Goal: Transaction & Acquisition: Purchase product/service

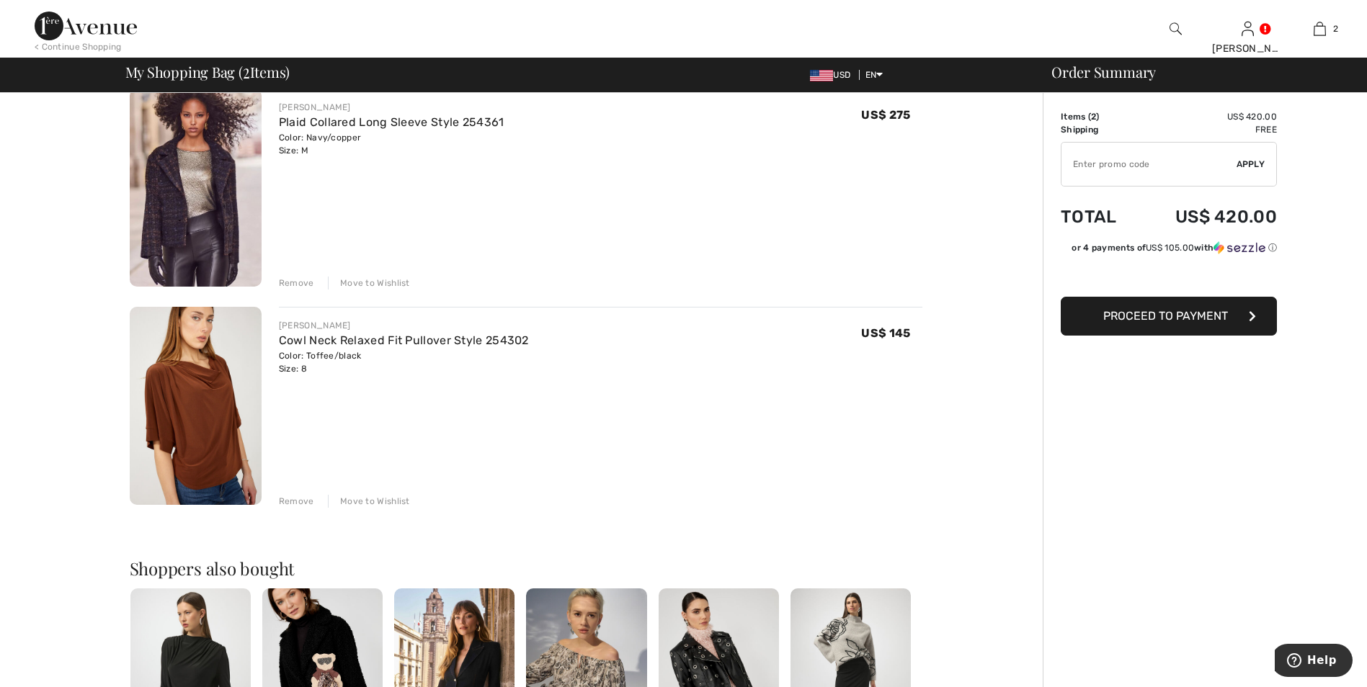
scroll to position [216, 0]
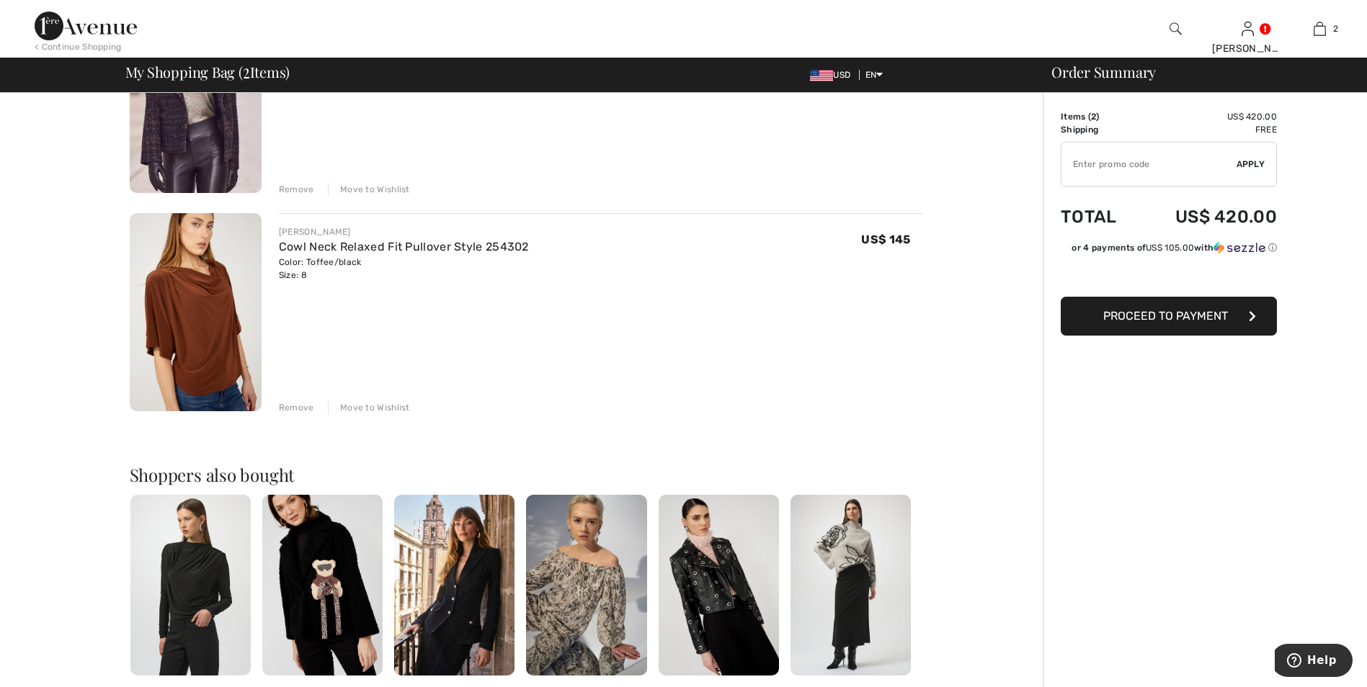
click at [576, 607] on img at bounding box center [586, 585] width 120 height 181
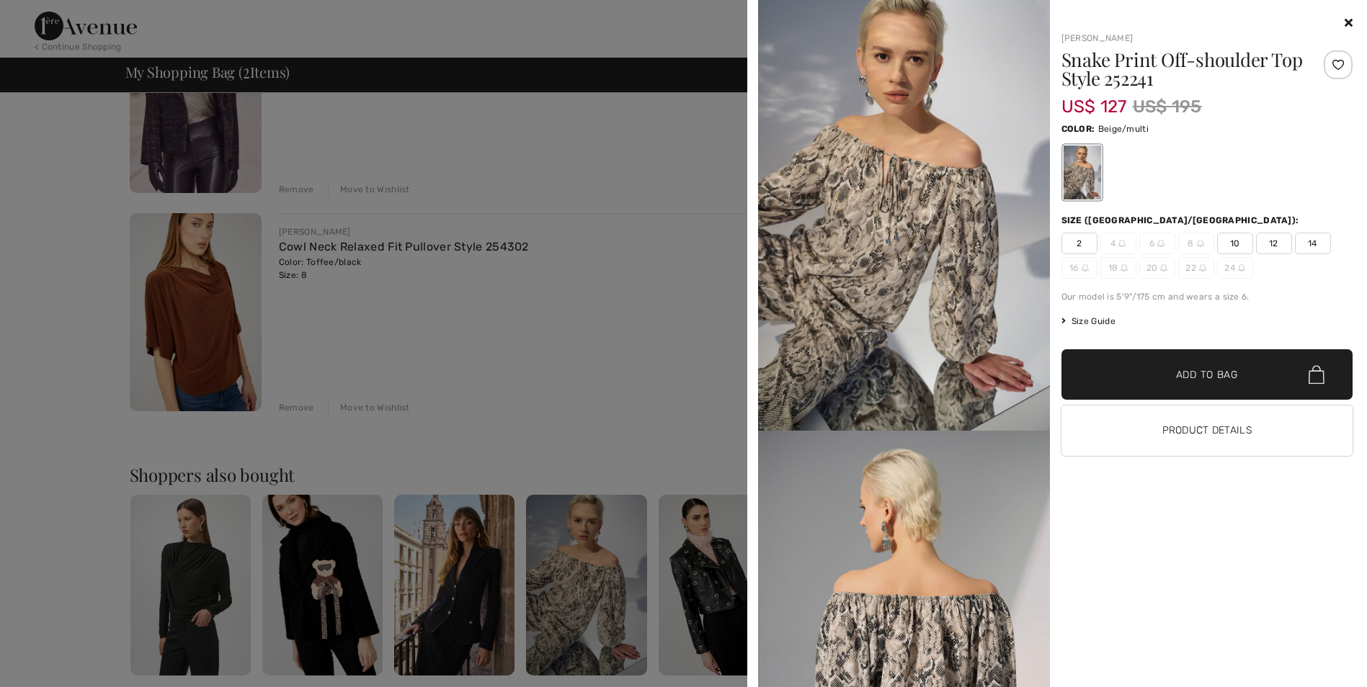
scroll to position [0, 0]
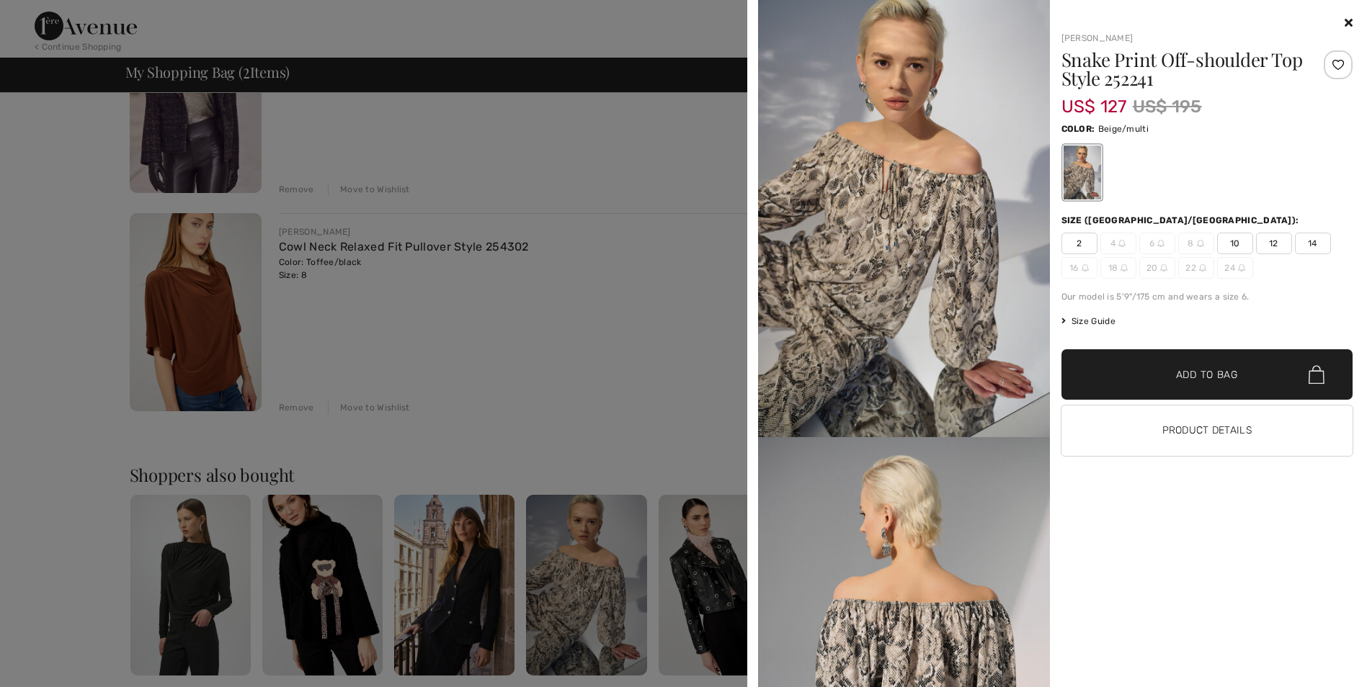
click at [1351, 20] on icon at bounding box center [1348, 23] width 8 height 12
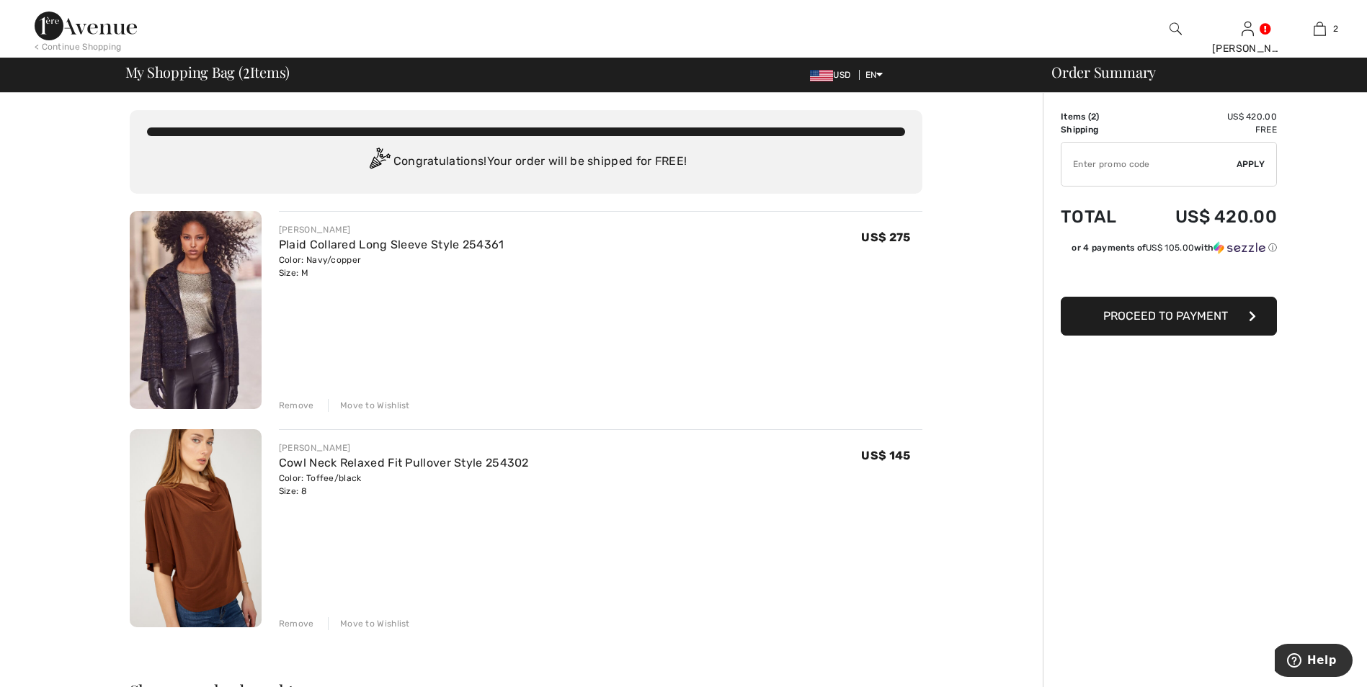
click at [1169, 319] on span "Proceed to Payment" at bounding box center [1165, 316] width 125 height 14
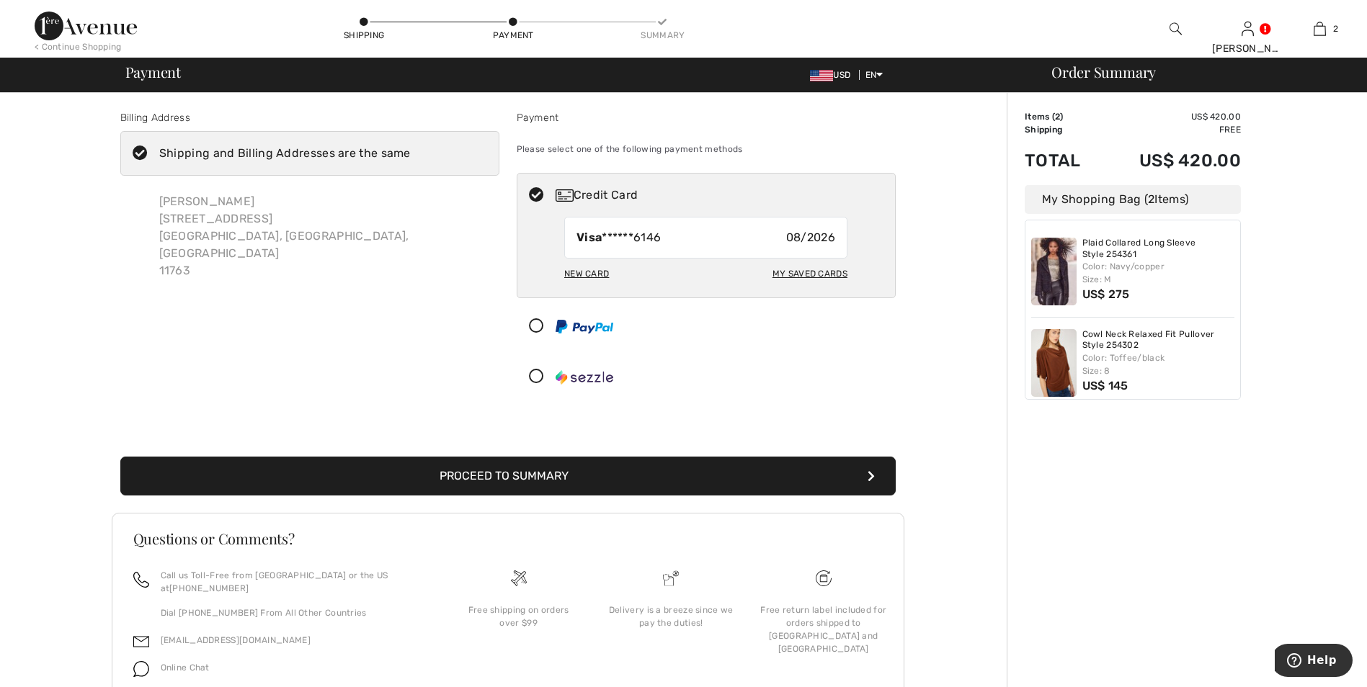
click at [461, 476] on button "Proceed to Summary" at bounding box center [507, 476] width 775 height 39
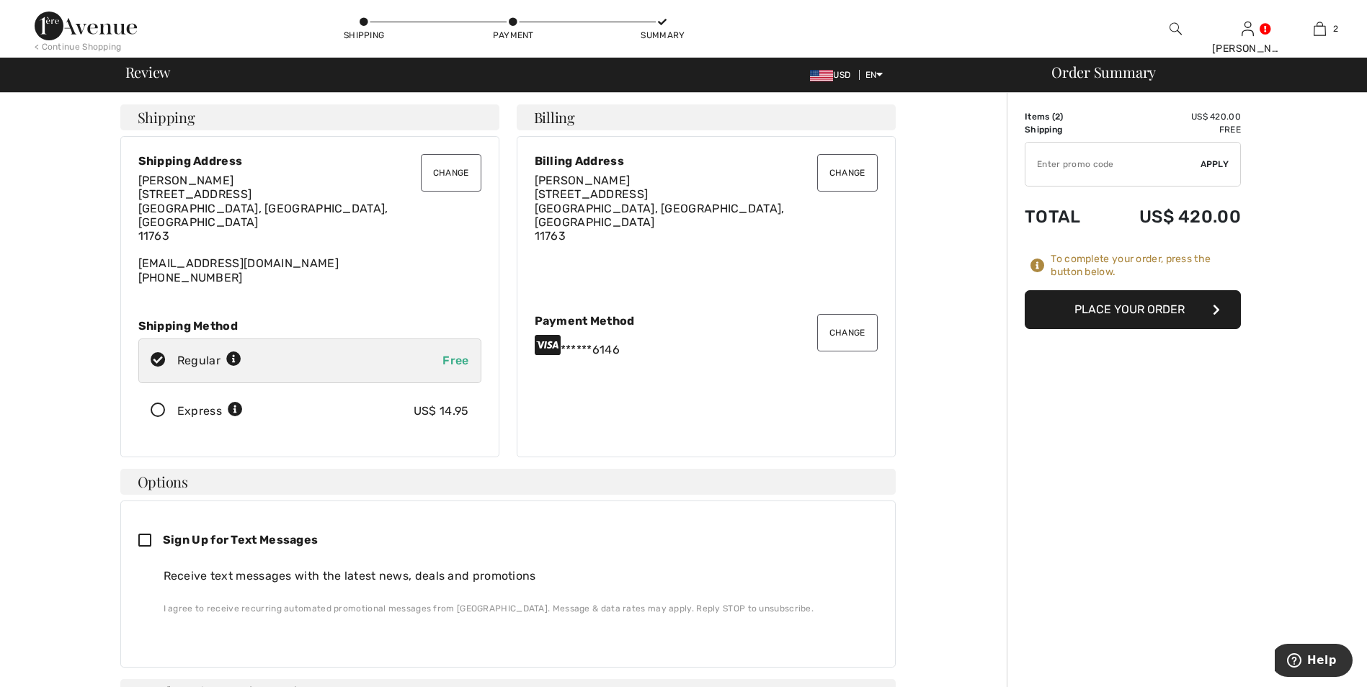
click at [1092, 169] on input "TEXT" at bounding box center [1112, 164] width 175 height 43
type input "GC010039223"
click at [1211, 162] on span "Apply" at bounding box center [1214, 164] width 29 height 13
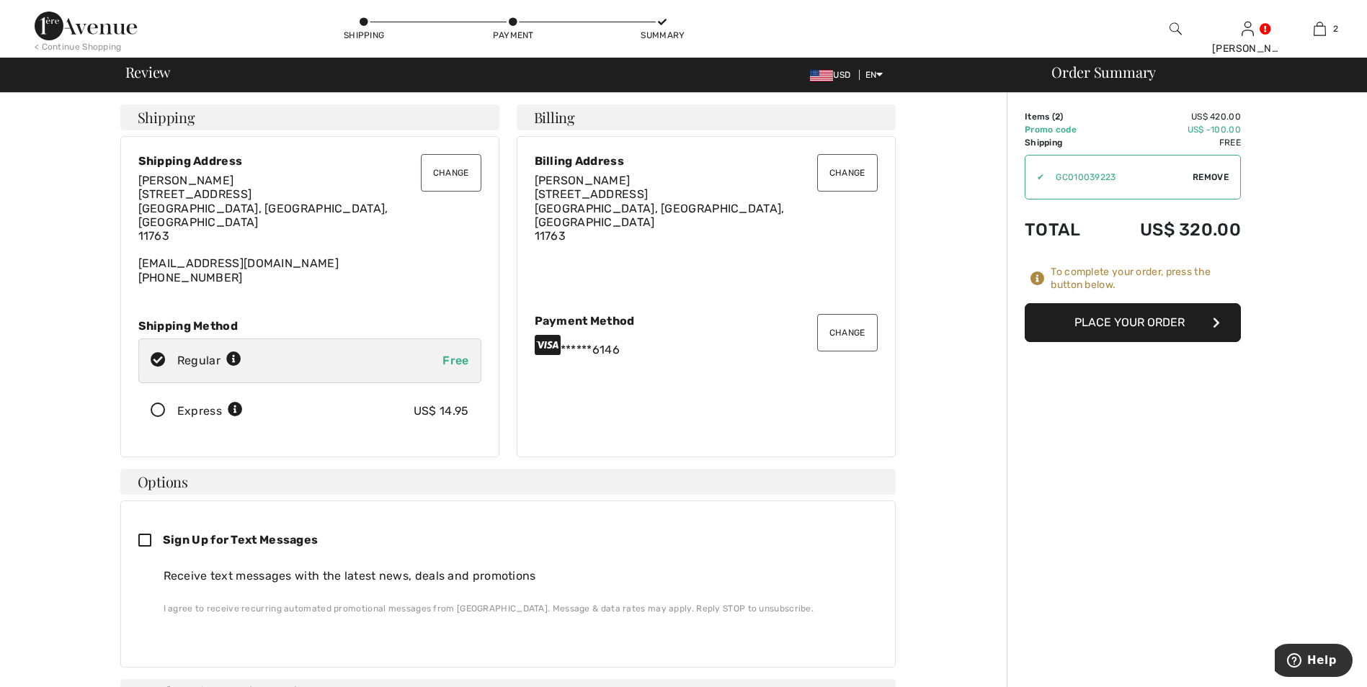
click at [1151, 326] on button "Place Your Order" at bounding box center [1133, 322] width 216 height 39
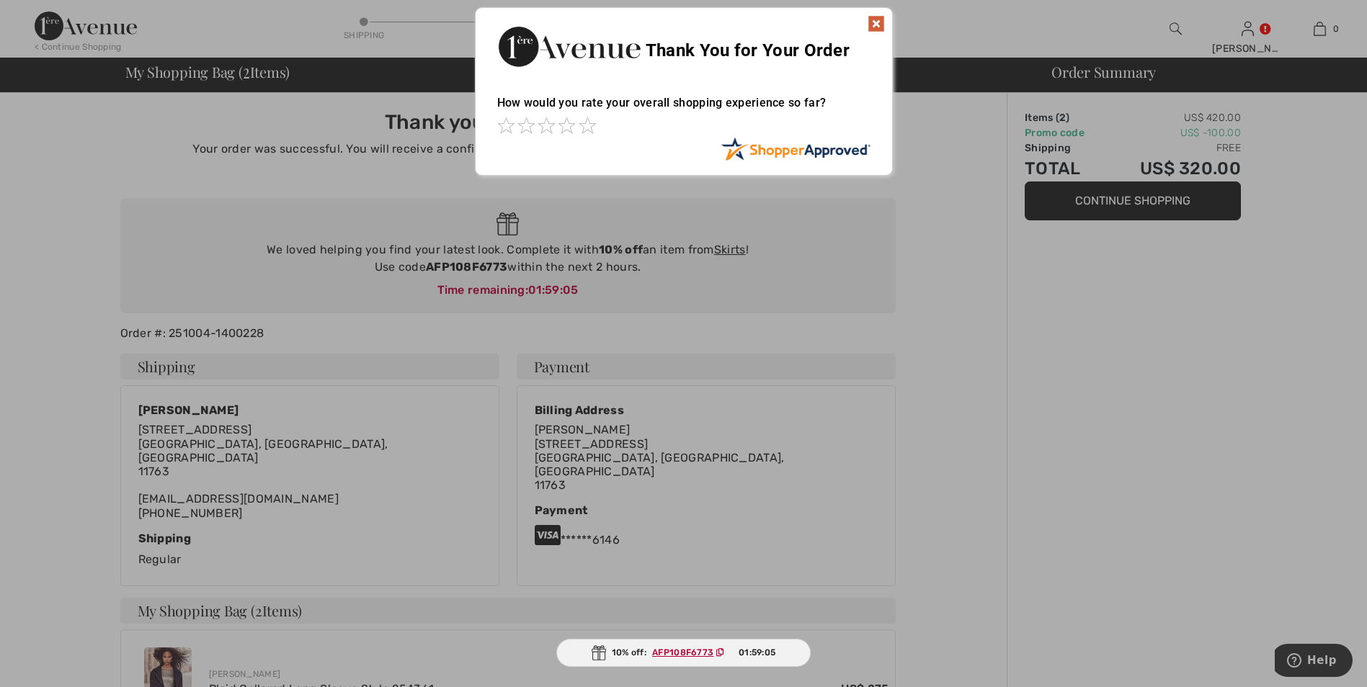
click at [871, 22] on img at bounding box center [875, 23] width 17 height 17
